Goal: Navigation & Orientation: Understand site structure

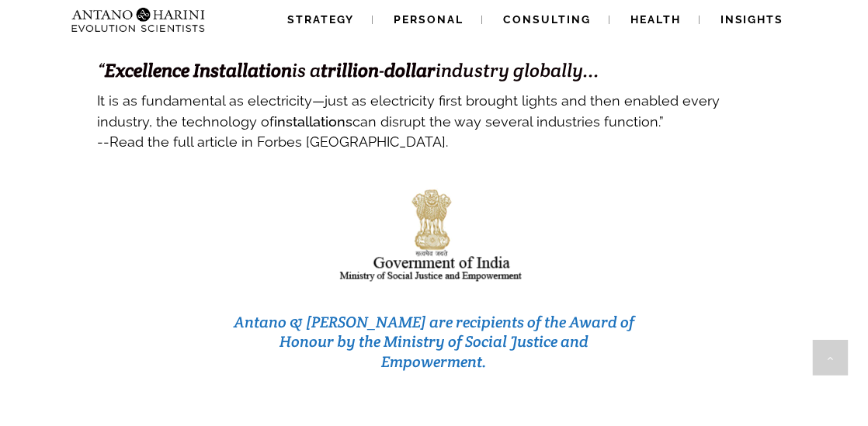
scroll to position [6532, 0]
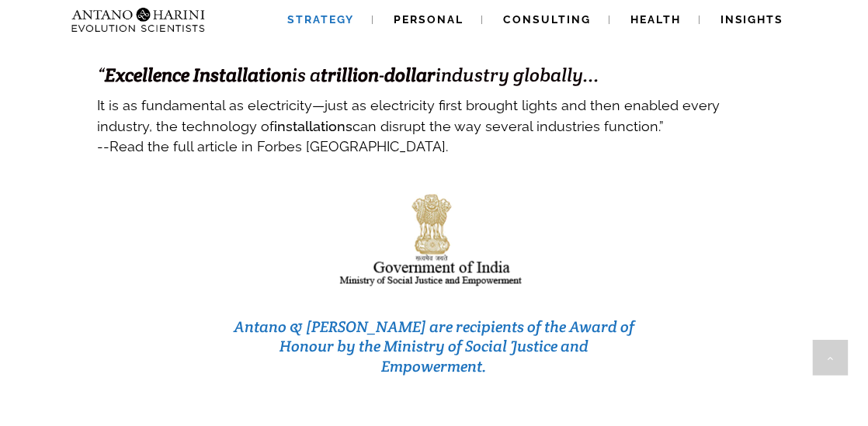
click at [326, 20] on span "Strategy" at bounding box center [320, 19] width 67 height 12
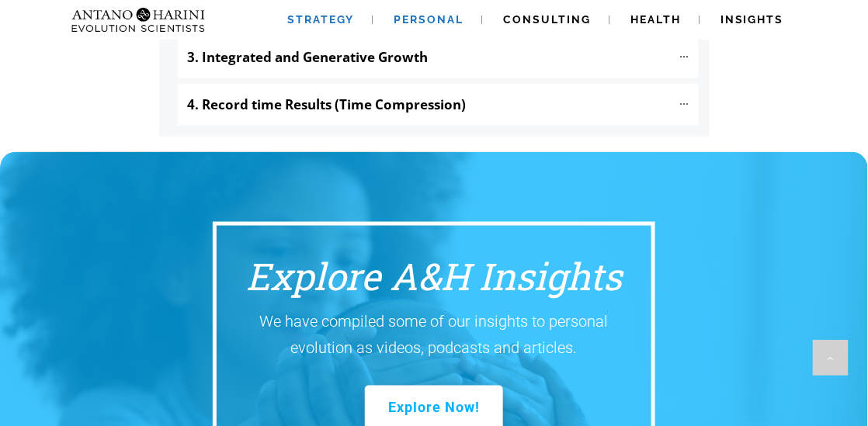
scroll to position [1946, 0]
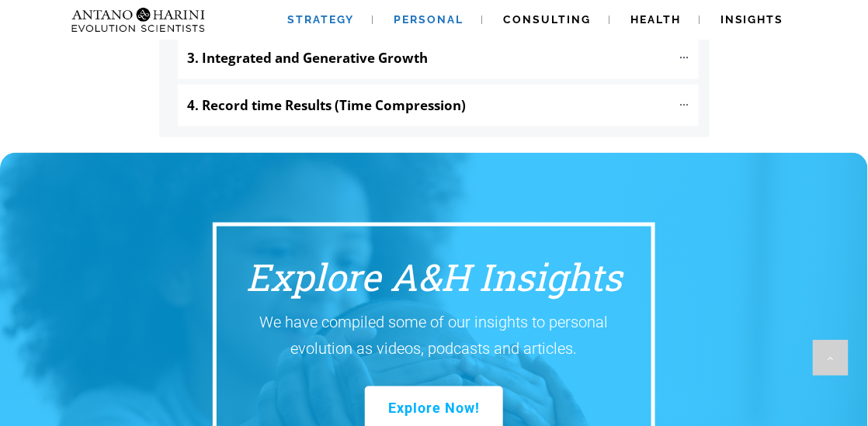
click at [455, 25] on span "Personal" at bounding box center [429, 19] width 70 height 12
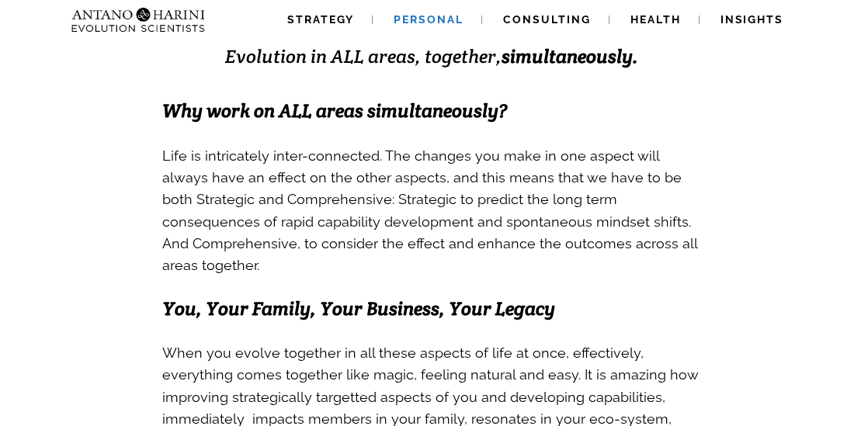
scroll to position [413, 0]
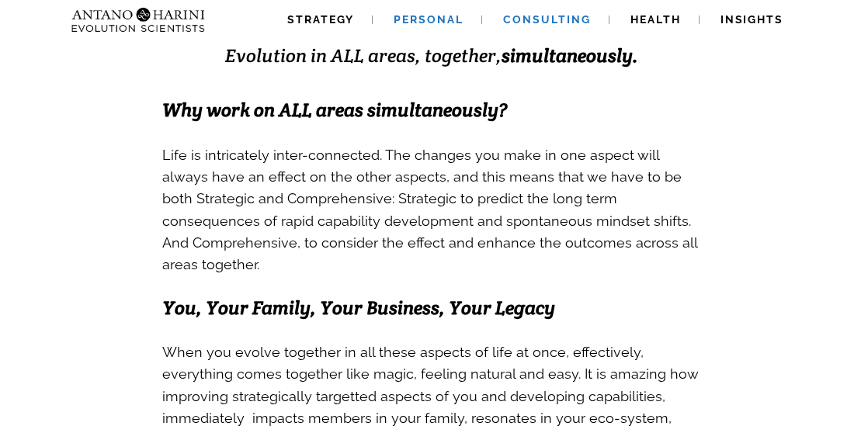
click at [549, 34] on link "Consulting" at bounding box center [546, 20] width 125 height 40
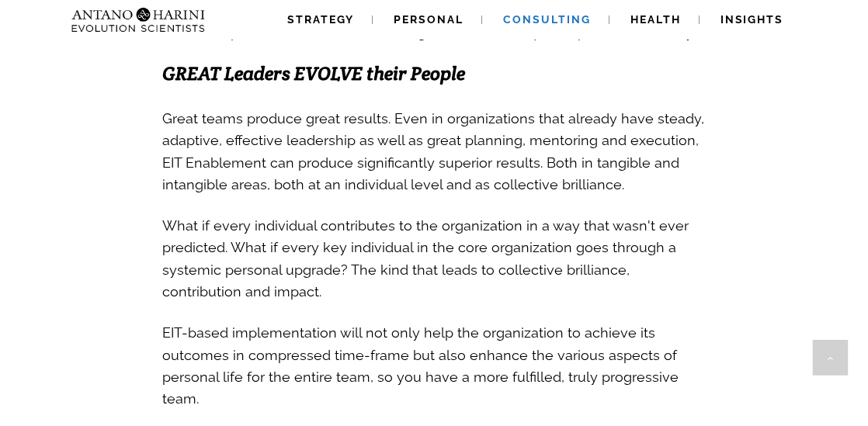
scroll to position [1230, 0]
